Goal: Task Accomplishment & Management: Manage account settings

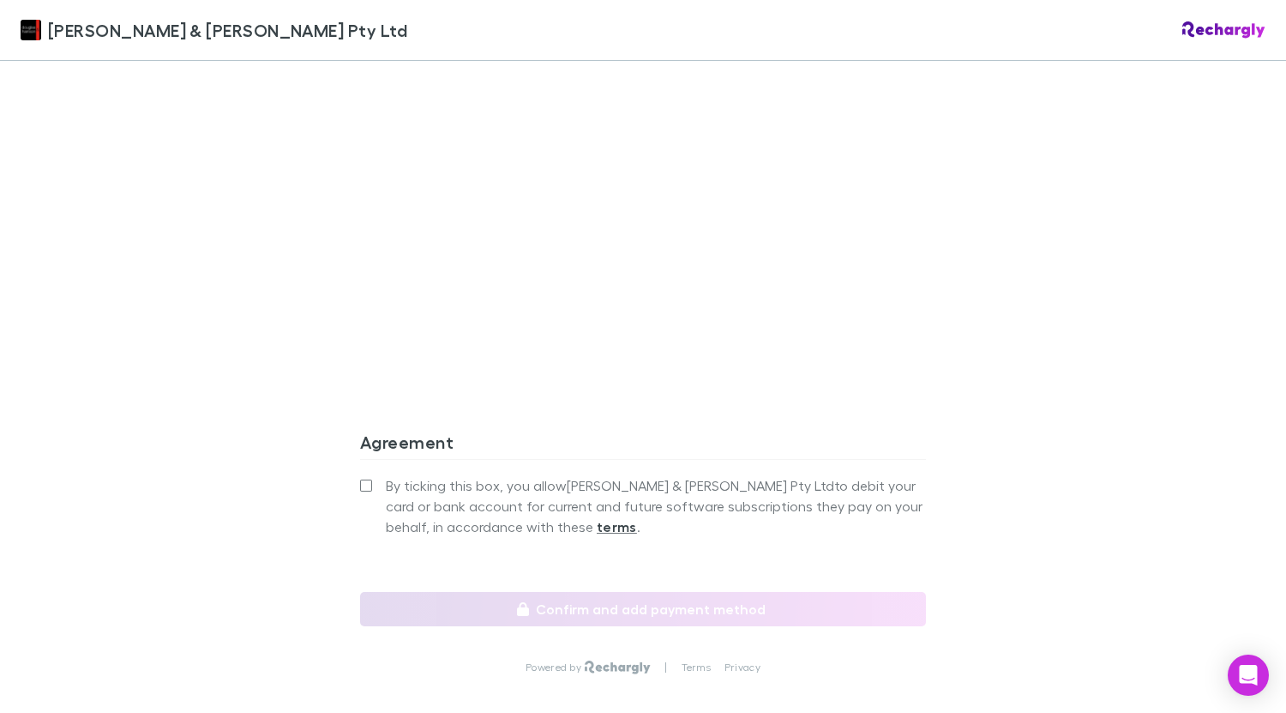
scroll to position [1485, 0]
click at [367, 474] on label "By ticking this box, you allow Douglas & Harrison Pty Ltd to debit your card or…" at bounding box center [643, 505] width 566 height 62
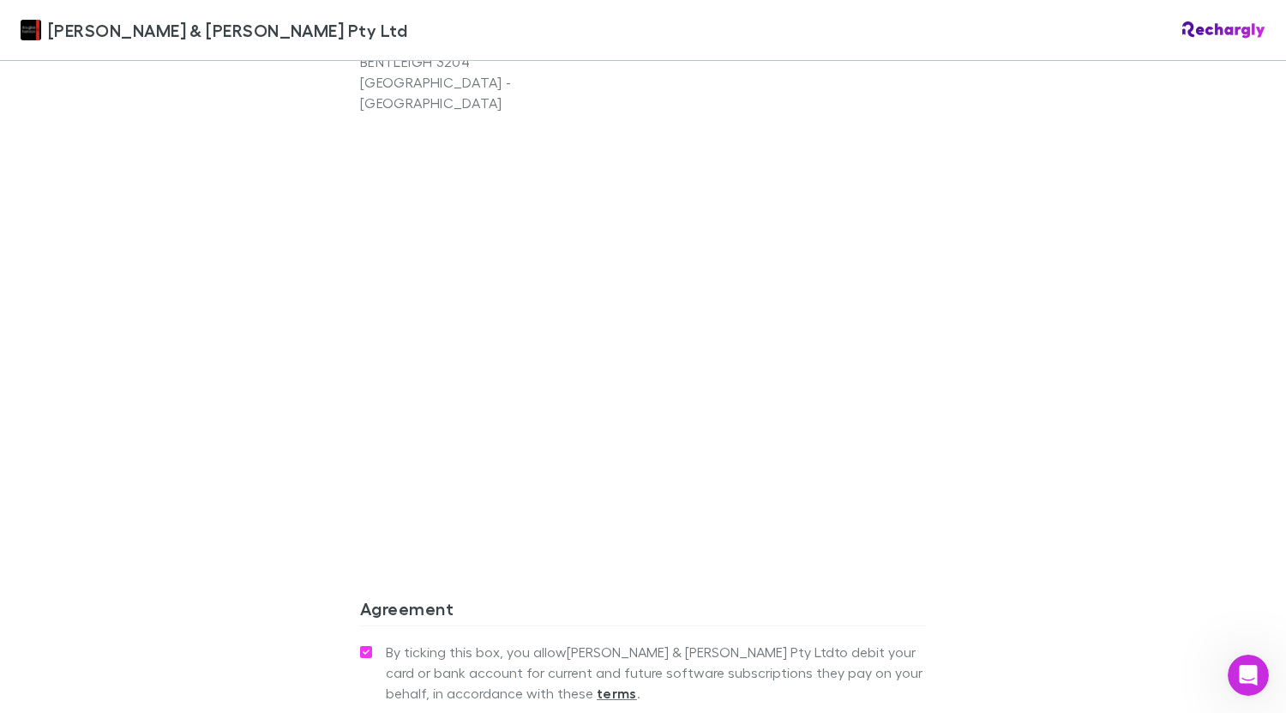
scroll to position [1504, 0]
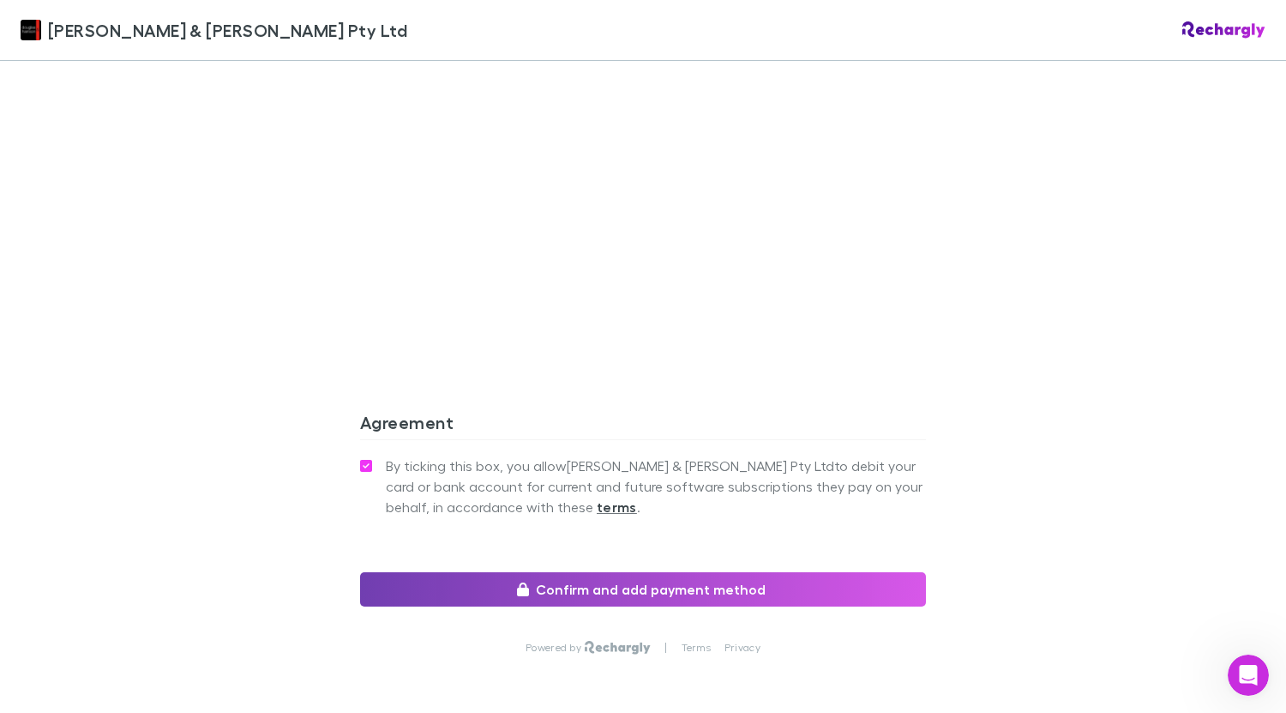
click at [718, 572] on button "Confirm and add payment method" at bounding box center [643, 589] width 566 height 34
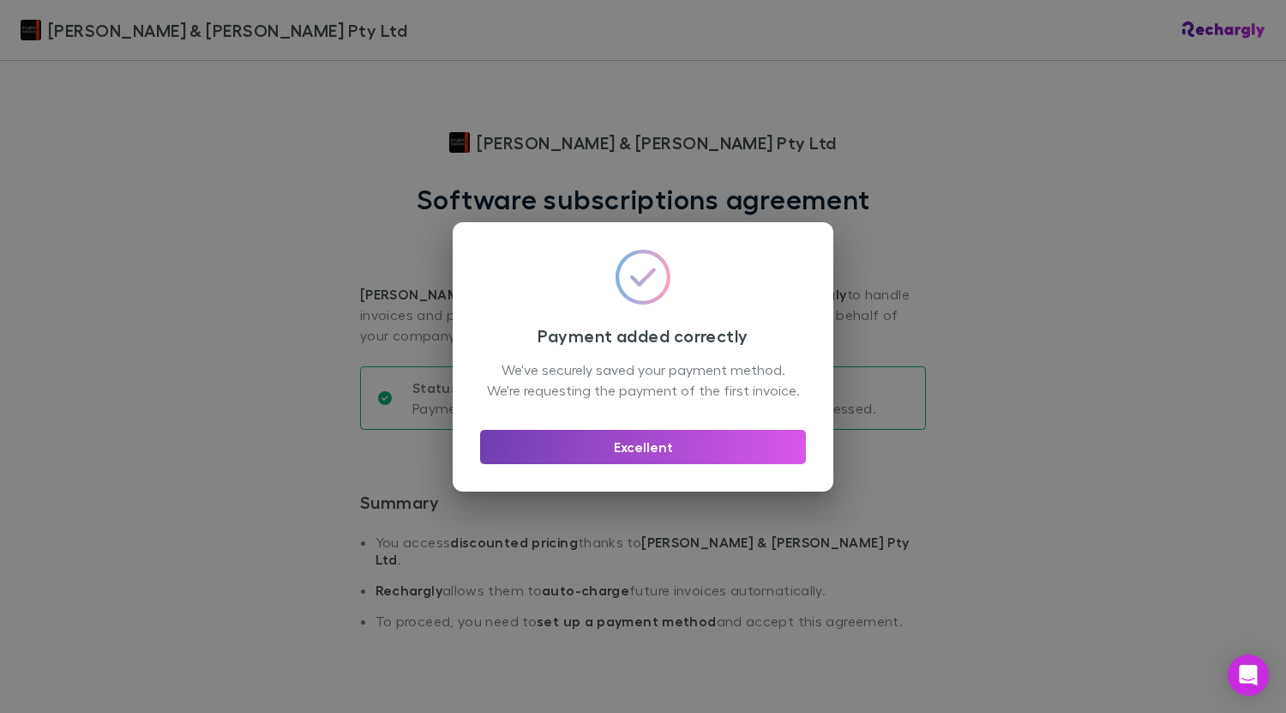
click at [694, 450] on button "Excellent" at bounding box center [643, 447] width 326 height 34
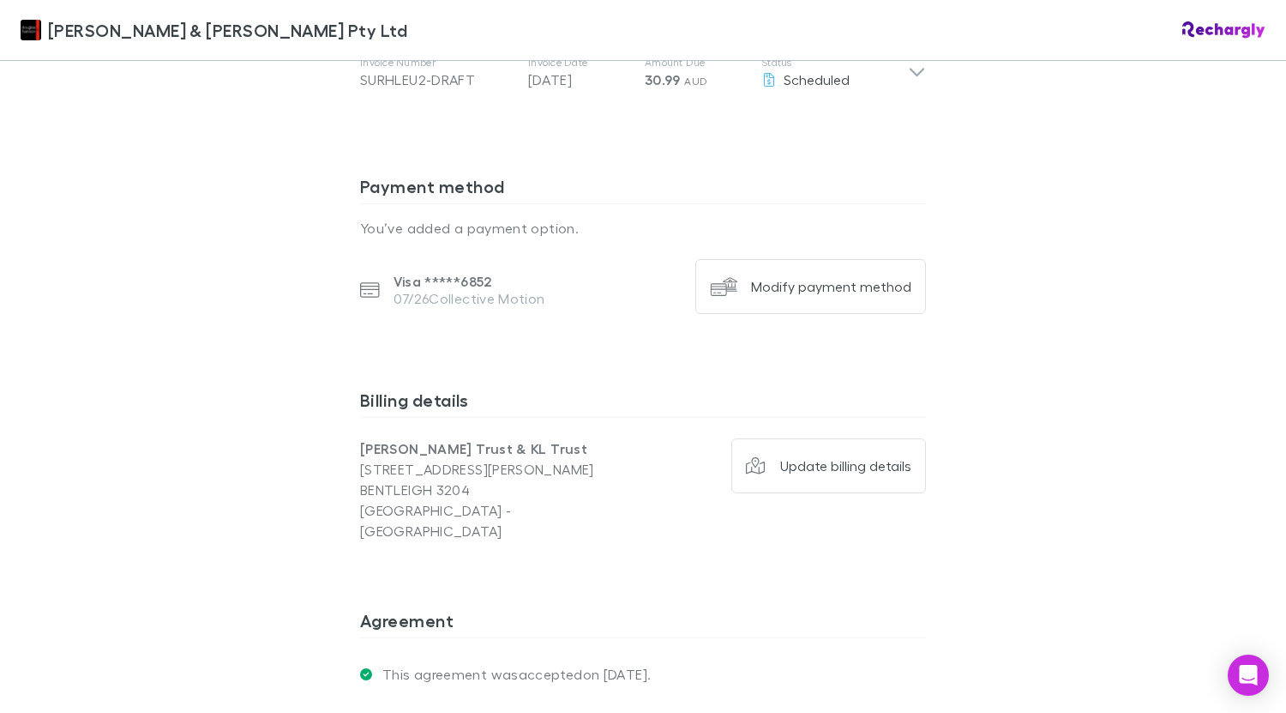
scroll to position [1105, 0]
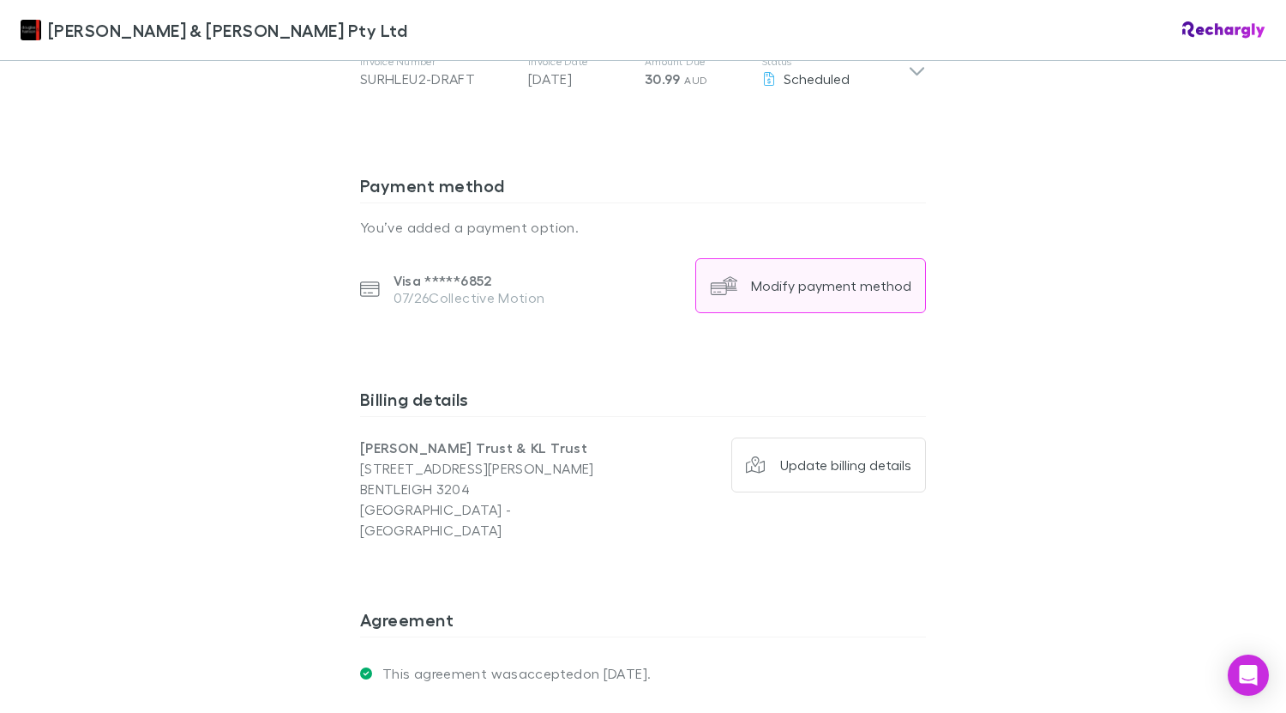
click at [770, 258] on button "Modify payment method" at bounding box center [810, 285] width 231 height 55
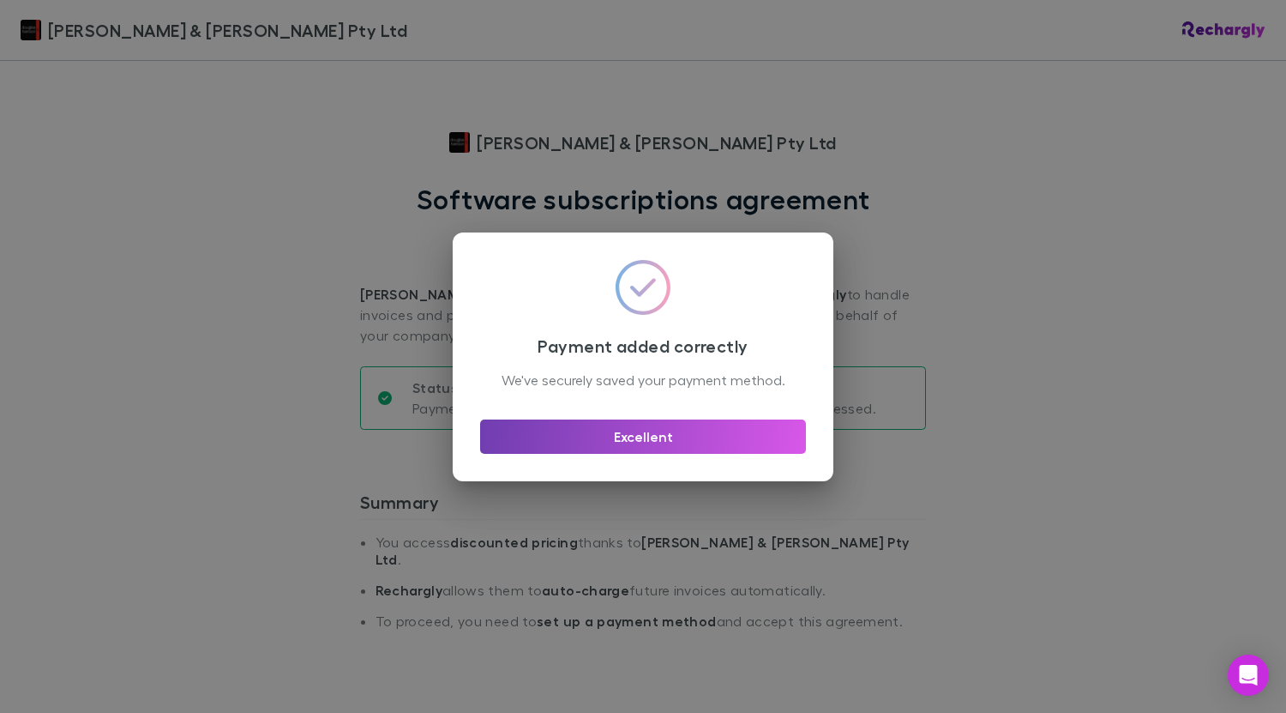
click at [652, 442] on button "Excellent" at bounding box center [643, 436] width 326 height 34
